Goal: Task Accomplishment & Management: Complete application form

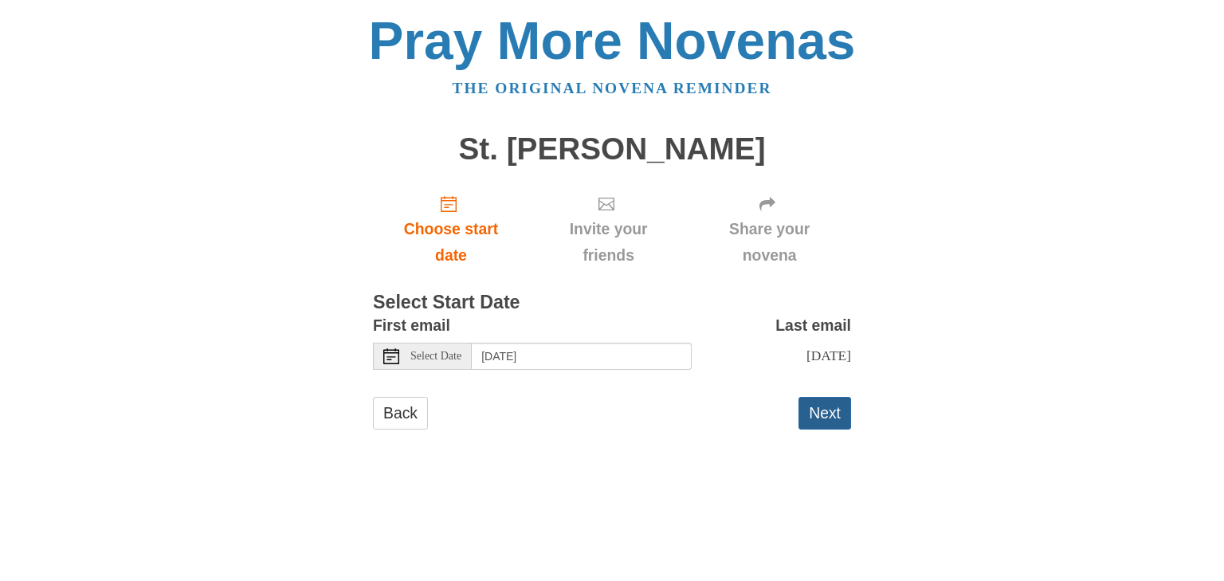
click at [835, 428] on button "Next" at bounding box center [825, 413] width 53 height 33
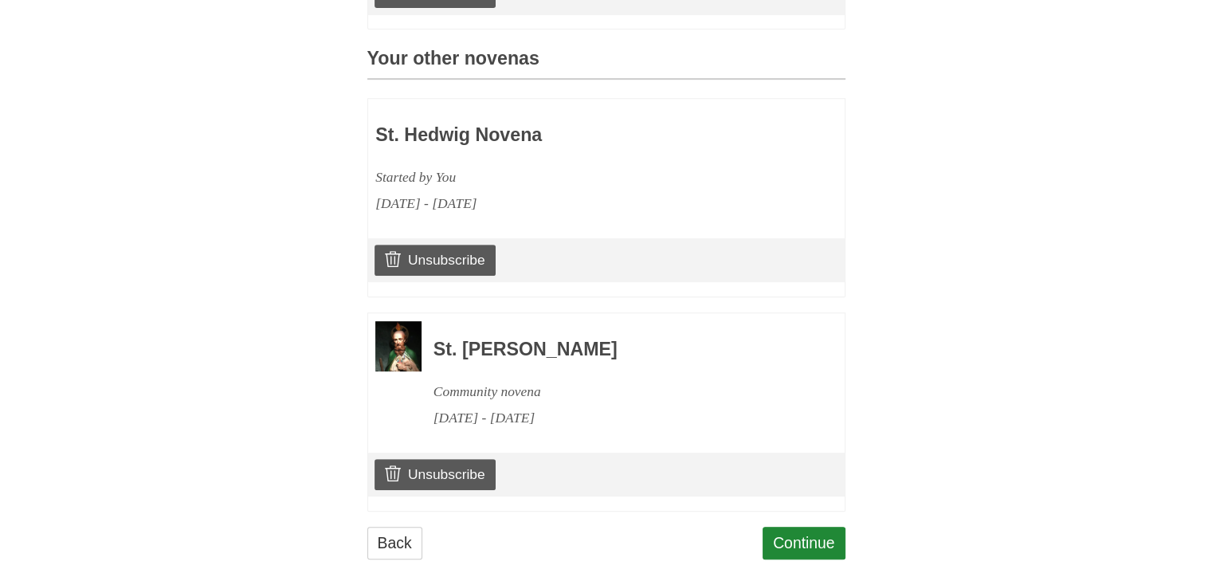
scroll to position [686, 0]
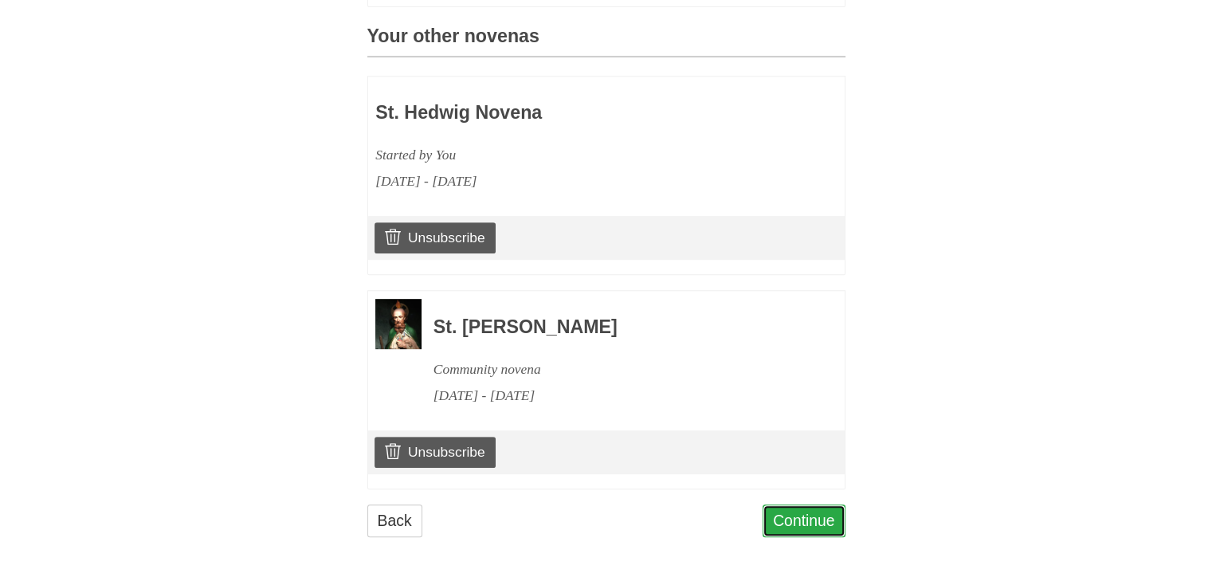
click at [819, 521] on link "Continue" at bounding box center [804, 521] width 83 height 33
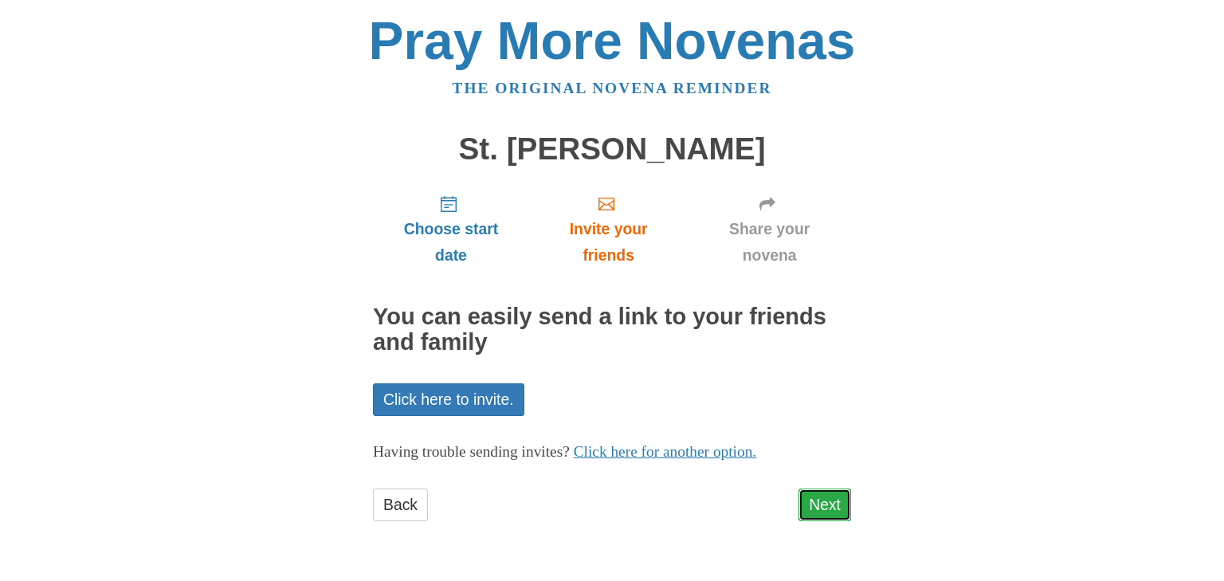
click at [837, 500] on link "Next" at bounding box center [825, 505] width 53 height 33
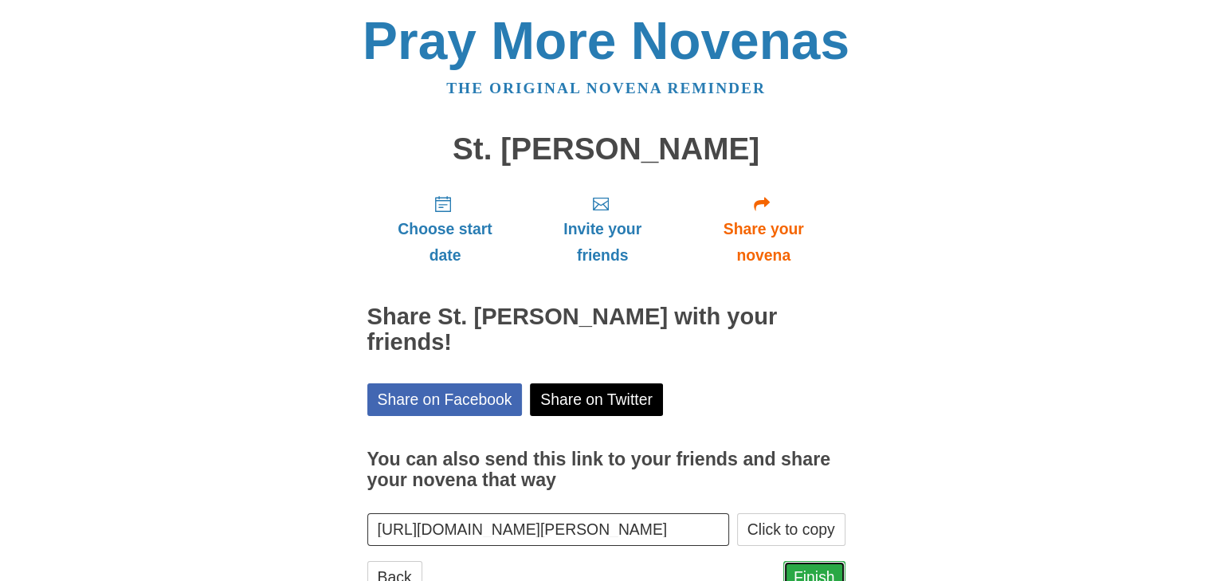
click at [811, 572] on link "Finish" at bounding box center [815, 577] width 62 height 33
